Goal: Task Accomplishment & Management: Manage account settings

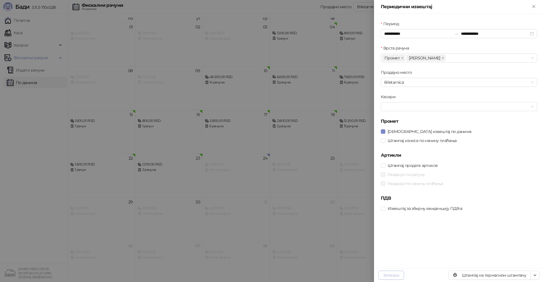
click at [389, 276] on button "Затвори" at bounding box center [390, 275] width 25 height 9
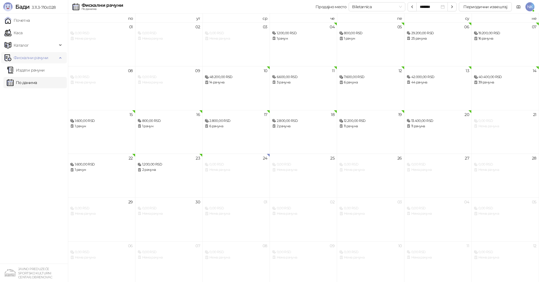
click at [38, 57] on span "Фискални рачуни" at bounding box center [31, 57] width 35 height 11
click at [34, 56] on span "Фискални рачуни" at bounding box center [31, 57] width 35 height 11
click at [18, 24] on link "Почетна" at bounding box center [17, 20] width 25 height 11
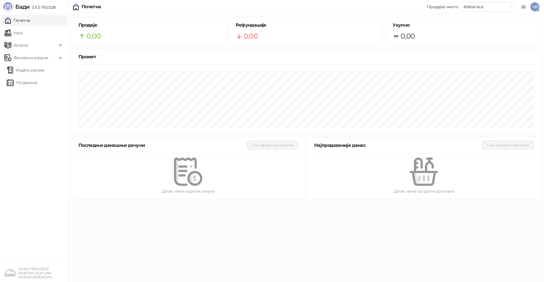
click at [534, 7] on span "NK" at bounding box center [534, 6] width 9 height 9
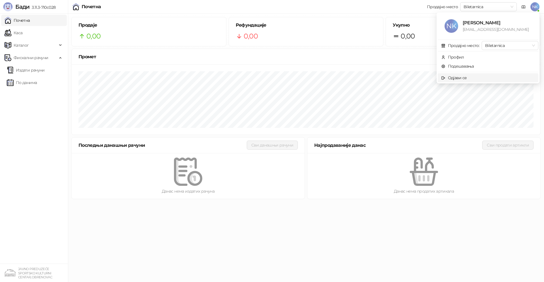
click at [459, 78] on div "Одјави се" at bounding box center [457, 78] width 19 height 6
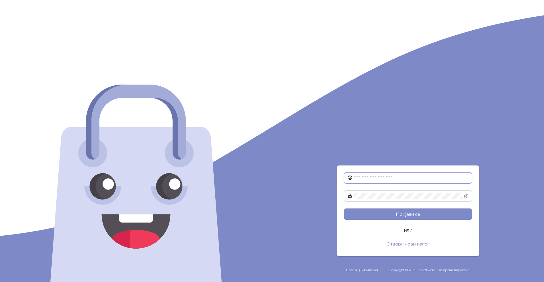
click at [360, 178] on input "text" at bounding box center [410, 178] width 115 height 7
type input "**********"
click at [405, 215] on button "Пријави се" at bounding box center [408, 214] width 128 height 11
